Goal: Transaction & Acquisition: Purchase product/service

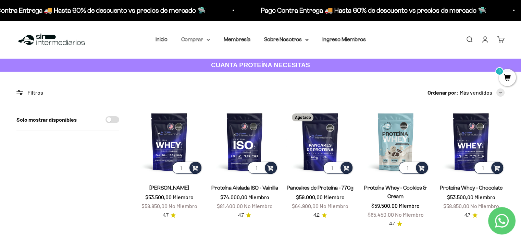
click at [201, 39] on summary "Comprar" at bounding box center [195, 39] width 29 height 9
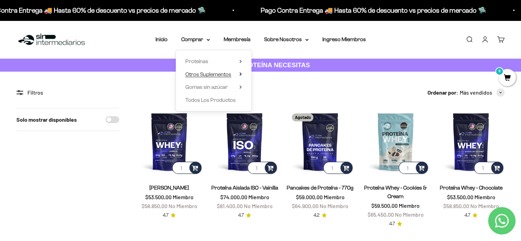
click at [227, 75] on span "Otros Suplementos" at bounding box center [208, 74] width 46 height 6
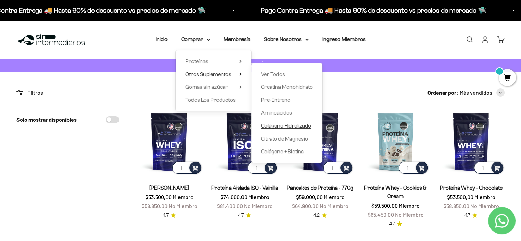
click at [292, 123] on span "Colágeno Hidrolizado" at bounding box center [286, 126] width 50 height 6
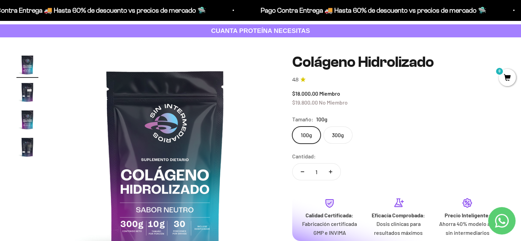
click at [339, 138] on label "300g" at bounding box center [337, 134] width 29 height 17
click at [292, 126] on input "300g" at bounding box center [292, 126] width 0 height 0
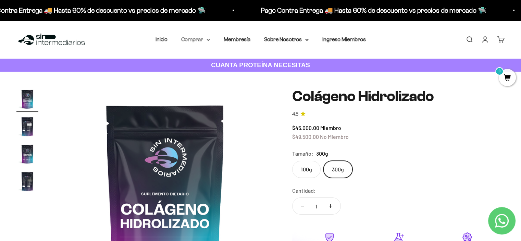
click at [201, 41] on summary "Comprar" at bounding box center [195, 39] width 29 height 9
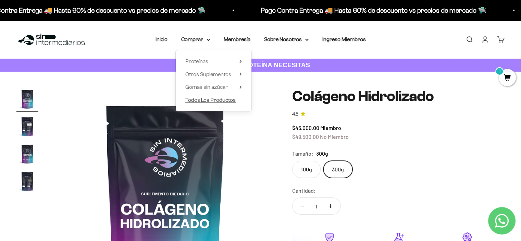
click at [231, 100] on span "Todos Los Productos" at bounding box center [210, 100] width 50 height 6
